Goal: Information Seeking & Learning: Understand process/instructions

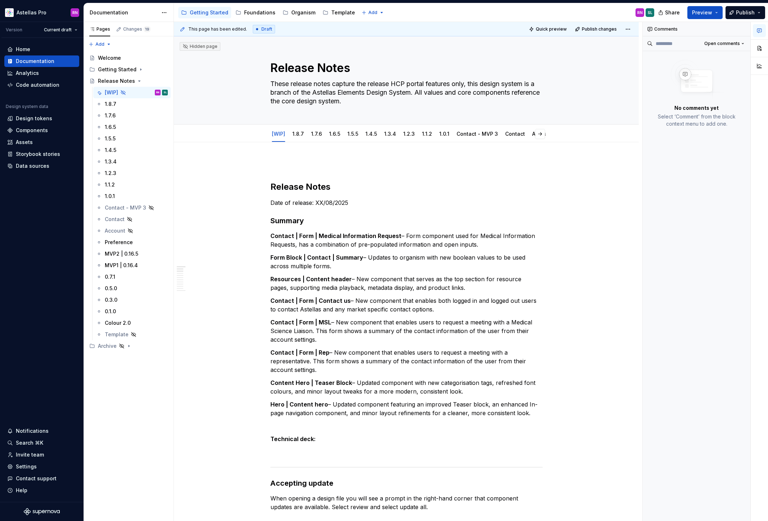
type textarea "*"
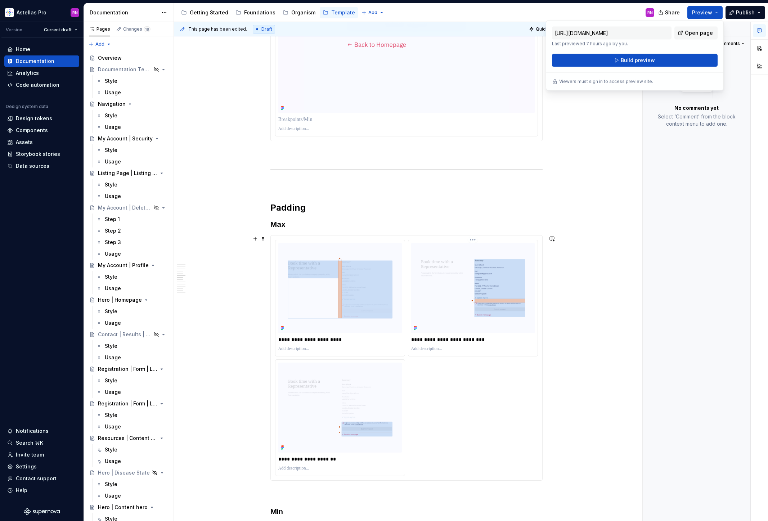
scroll to position [1870, 0]
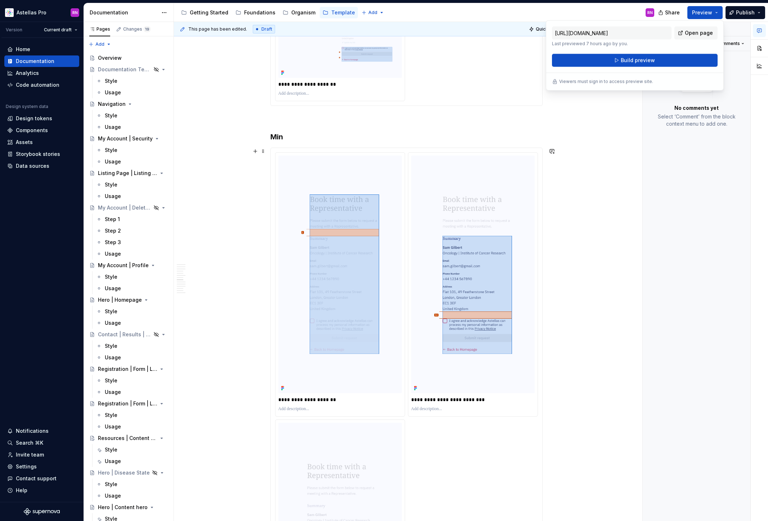
click at [607, 180] on div "Min/Max Properties Content element Property Setting Code Reference Data Source …" at bounding box center [406, 13] width 465 height 3516
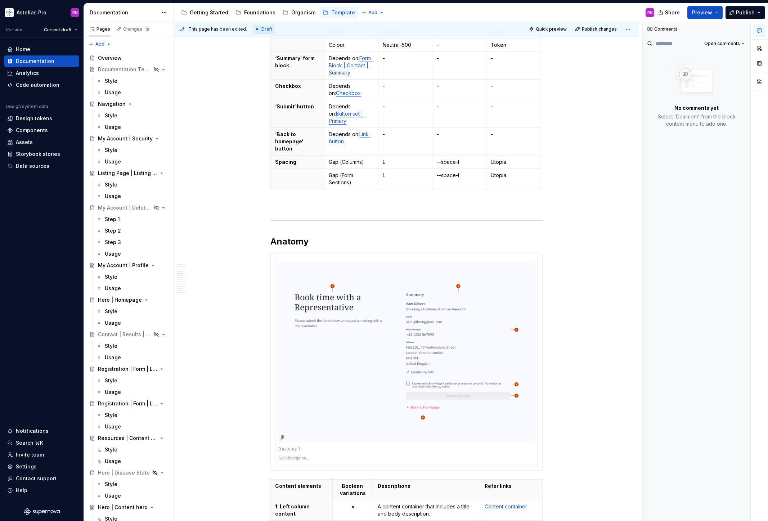
scroll to position [0, 0]
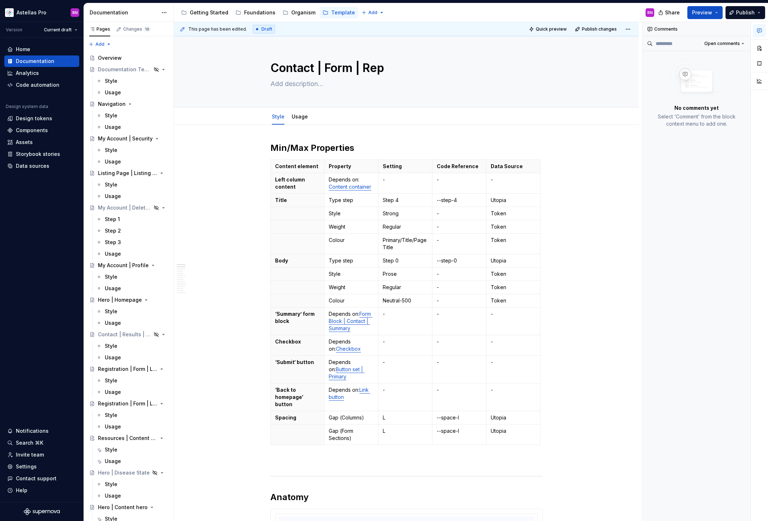
type textarea "*"
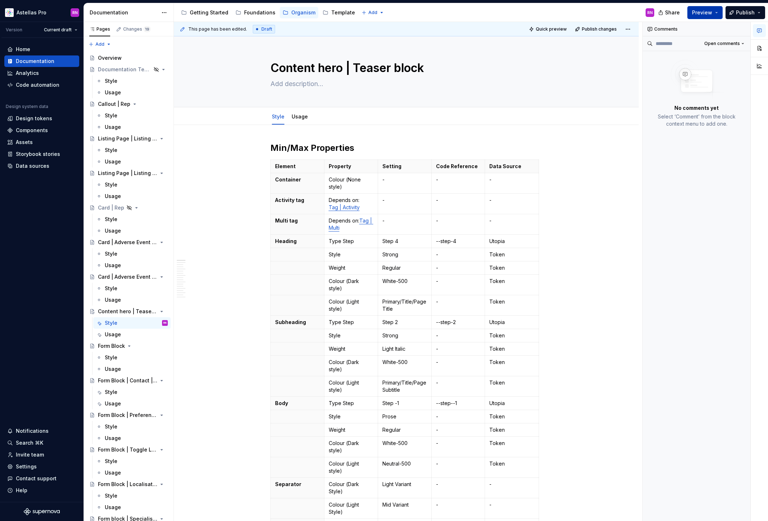
click at [720, 13] on button "Preview" at bounding box center [705, 12] width 35 height 13
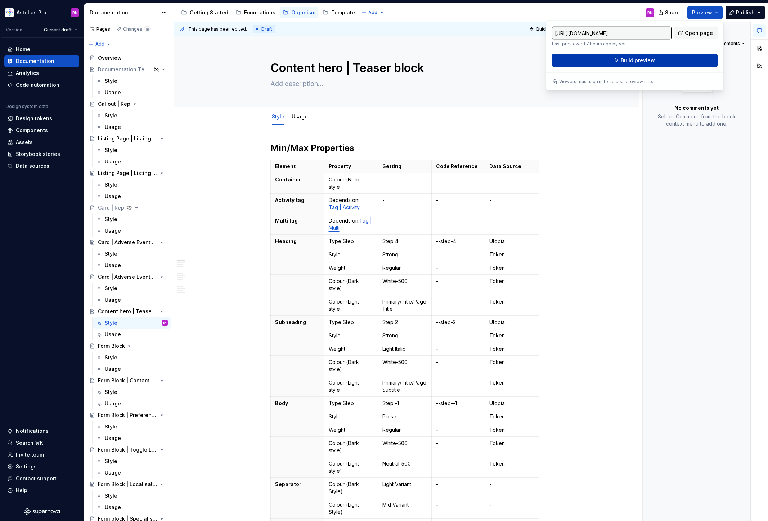
click at [674, 61] on button "Build preview" at bounding box center [635, 60] width 166 height 13
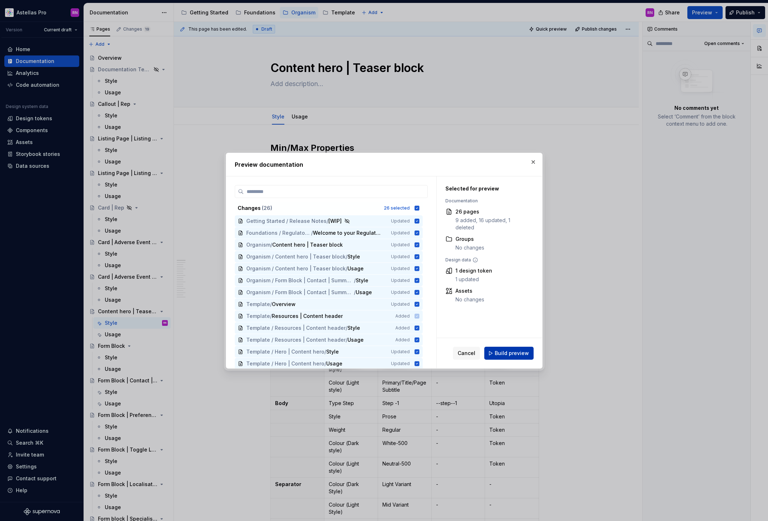
click at [513, 354] on span "Build preview" at bounding box center [512, 353] width 34 height 7
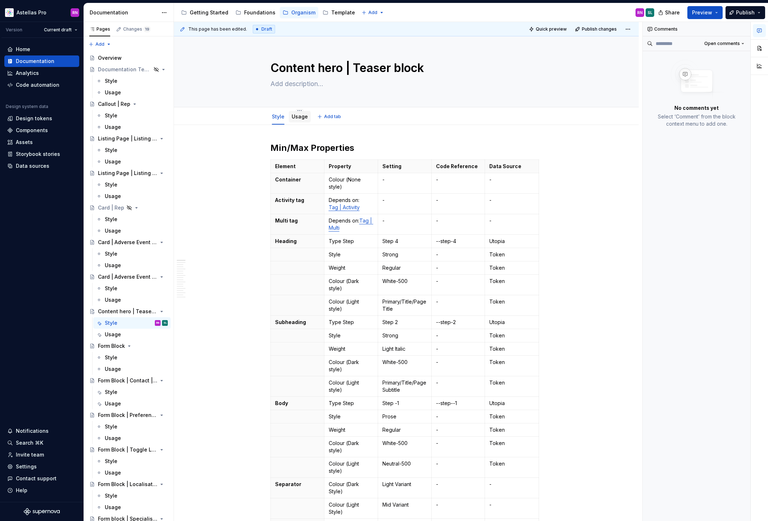
click at [303, 120] on div "Usage" at bounding box center [300, 116] width 16 height 9
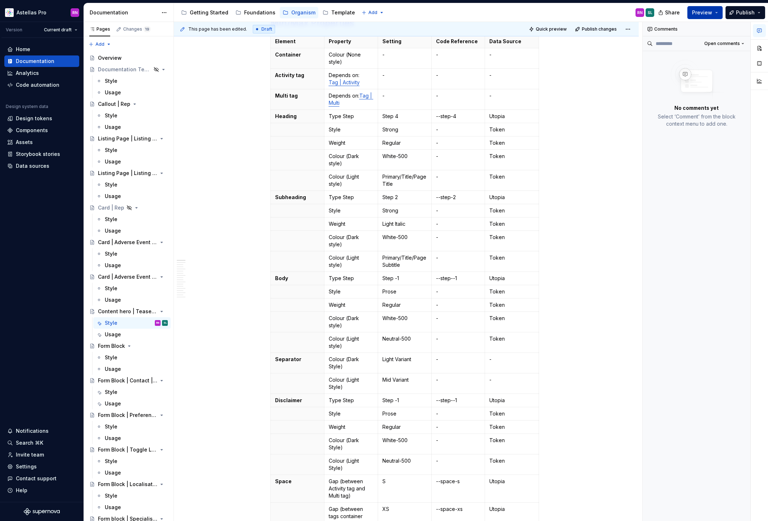
click at [717, 12] on button "Preview" at bounding box center [705, 12] width 35 height 13
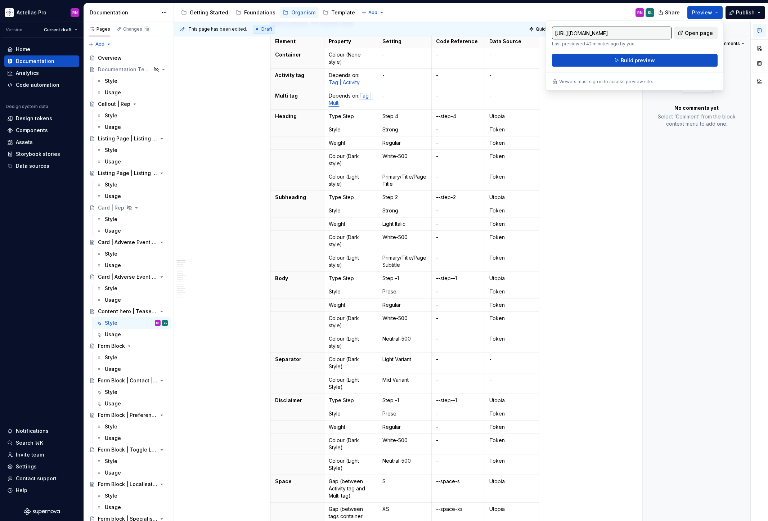
click at [710, 35] on span "Open page" at bounding box center [699, 33] width 28 height 7
type textarea "*"
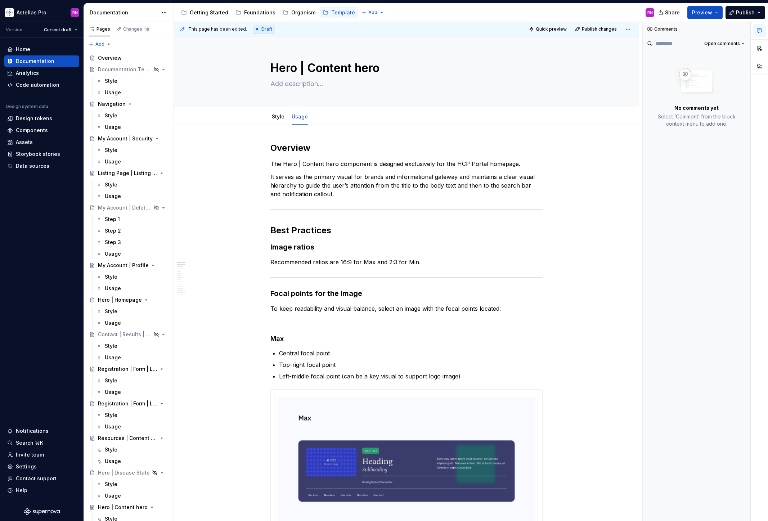
type textarea "*"
